Goal: Transaction & Acquisition: Purchase product/service

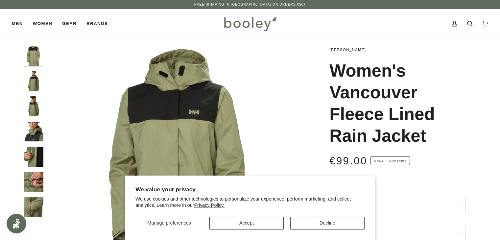
click at [270, 229] on section "We value your privacy We use cookies and other technologies to personalize your…" at bounding box center [250, 208] width 250 height 64
click at [280, 225] on button "Accept" at bounding box center [246, 223] width 74 height 13
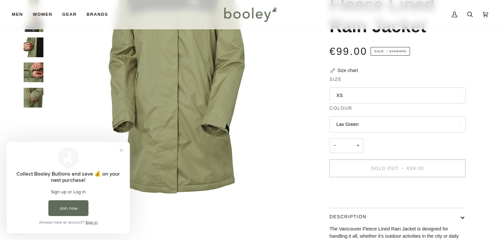
scroll to position [132, 0]
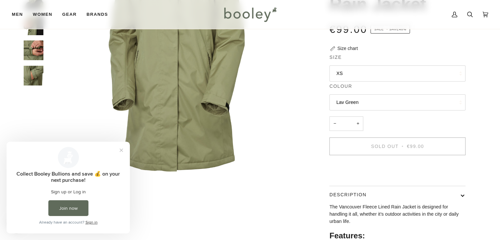
click at [367, 101] on button "Lav Green" at bounding box center [397, 102] width 136 height 16
click at [122, 150] on button "Close prompt" at bounding box center [121, 150] width 12 height 12
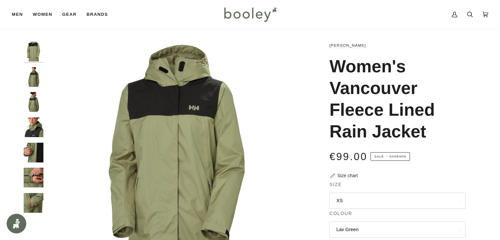
scroll to position [0, 0]
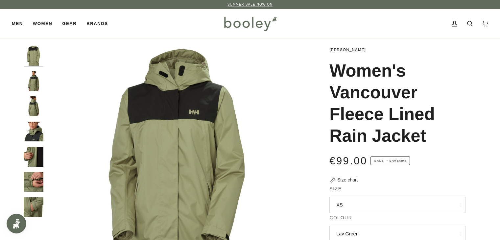
click at [34, 109] on img "Helly Hansen Women's Vancouver Fleece Lined Jacket - Booley Galway" at bounding box center [34, 106] width 20 height 20
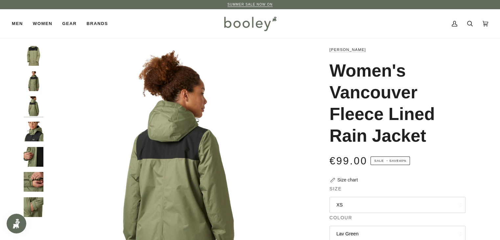
click at [32, 133] on img "Helly Hansen Women's Vancouver Fleece Lined Jacket - Booley Galway" at bounding box center [34, 132] width 20 height 20
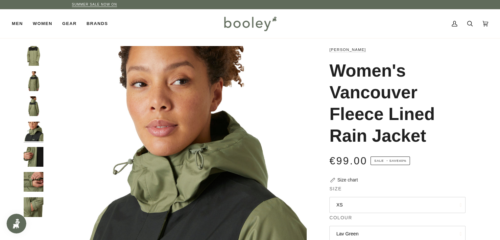
click at [40, 161] on img "Helly Hansen Women's Vancouver Fleece Lined Jacket - Booley Galway" at bounding box center [34, 157] width 20 height 20
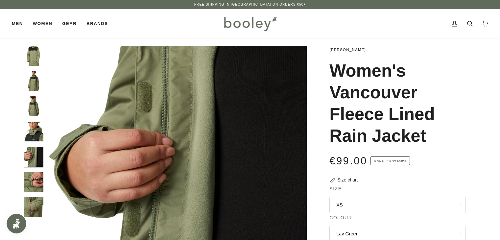
click at [31, 186] on img "Helly Hansen Women's Vancouver Fleece Lined Jacket - Booley Galway" at bounding box center [34, 182] width 20 height 20
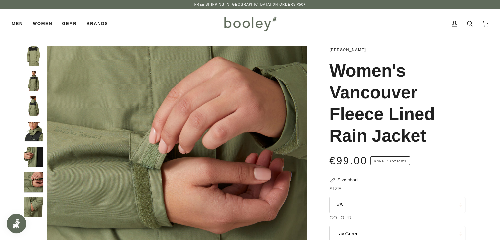
click at [36, 92] on div at bounding box center [35, 134] width 23 height 177
click at [39, 62] on img "Helly Hansen Women's Vancouver Fleece Lined Jacket Lave Green - Booley Galway" at bounding box center [34, 56] width 20 height 20
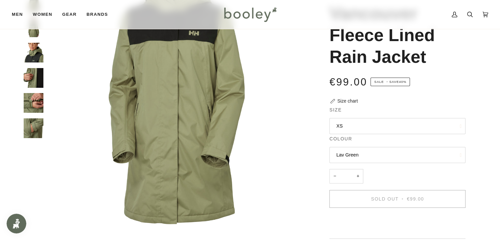
scroll to position [109, 0]
